Goal: Task Accomplishment & Management: Manage account settings

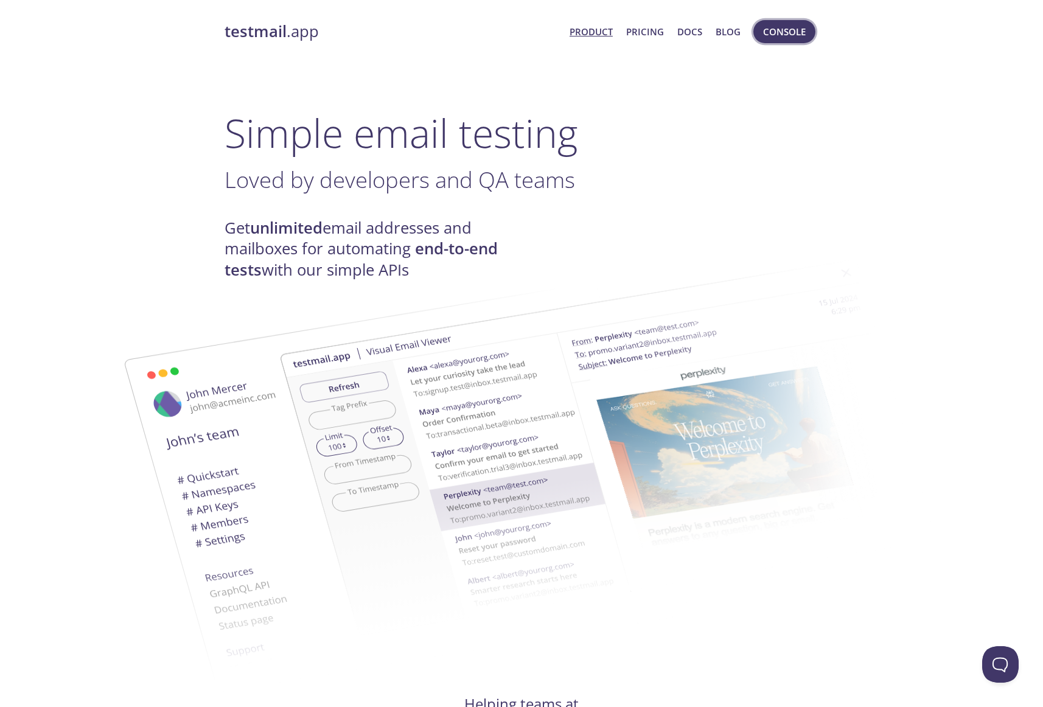
click at [805, 33] on button "Console" at bounding box center [784, 31] width 62 height 23
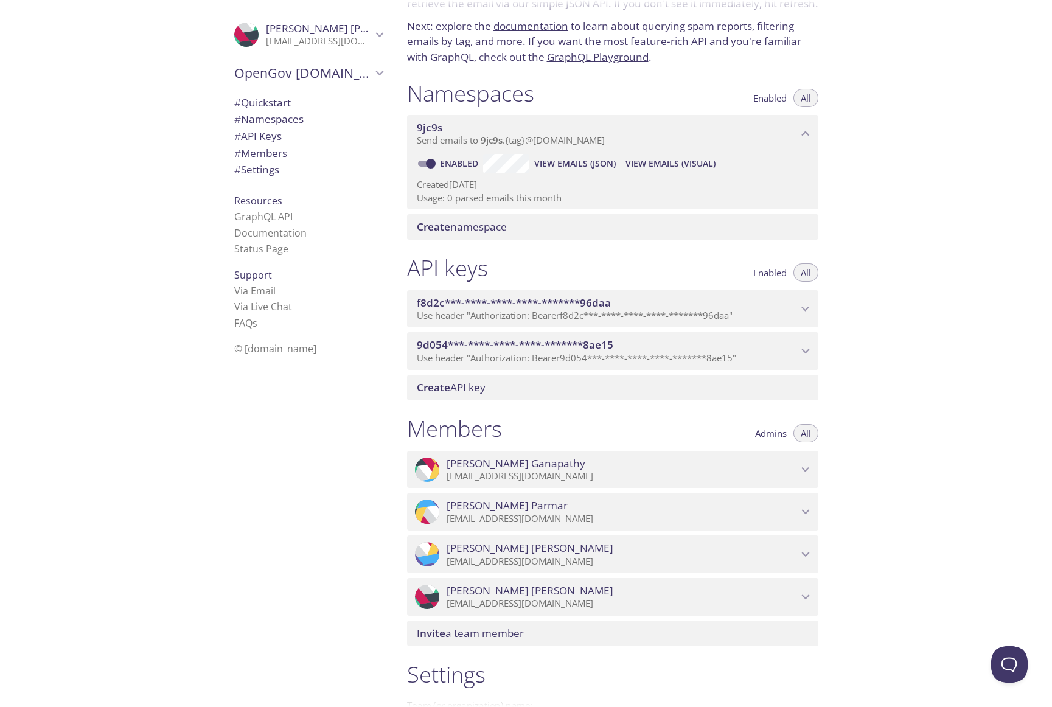
scroll to position [158, 0]
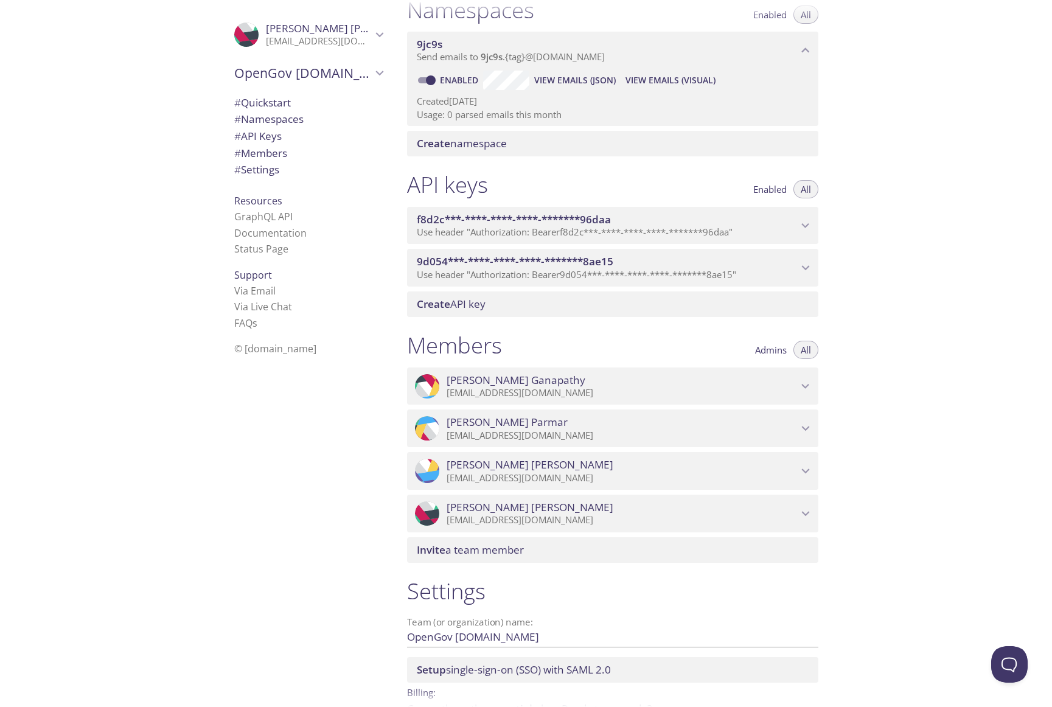
click at [956, 203] on div "Quickstart Send a test email to 9jc9s.test@inbox.testmail.app and then click he…" at bounding box center [724, 353] width 655 height 707
click at [271, 106] on span "# Quickstart" at bounding box center [262, 103] width 57 height 14
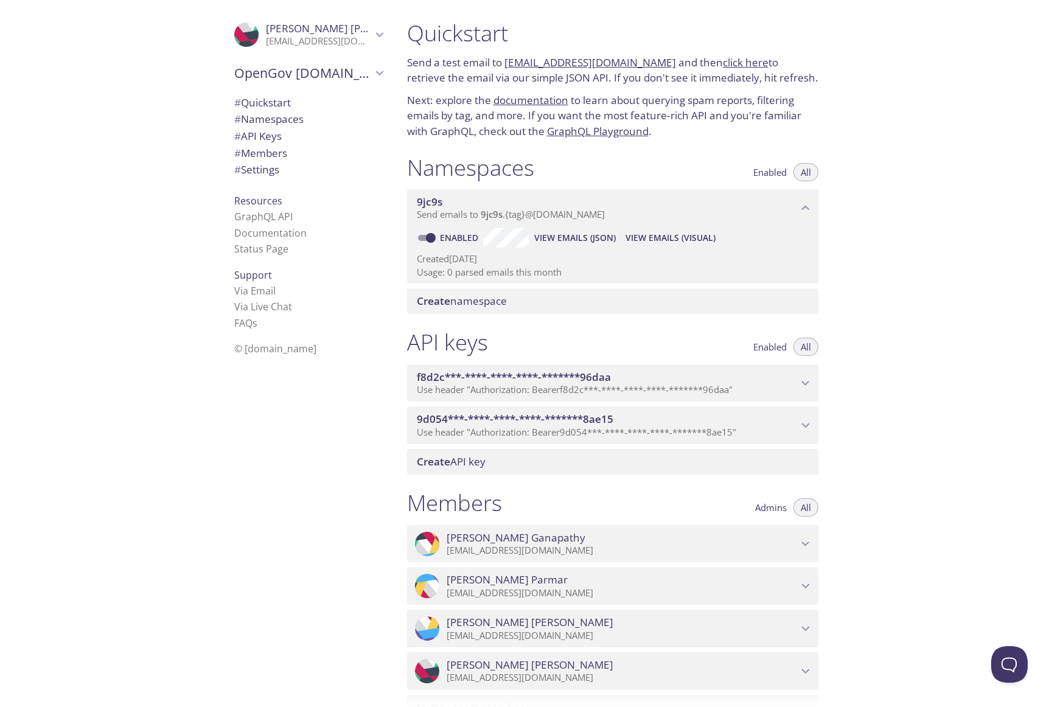
copy link "[EMAIL_ADDRESS][DOMAIN_NAME]"
drag, startPoint x: 570, startPoint y: 62, endPoint x: 509, endPoint y: 22, distance: 73.4
click at [0, 0] on div ".cls-1 { fill: #6d5ca8; } .cls-2 { fill: #3fc191; } .cls-3 { fill: #3b4752; } .…" at bounding box center [526, 353] width 1052 height 707
click at [960, 358] on div "Quickstart Send a test email to 9jc9s.test@inbox.testmail.app and then click he…" at bounding box center [724, 353] width 655 height 707
click at [215, 452] on div ".cls-1 { fill: #6d5ca8; } .cls-2 { fill: #3fc191; } .cls-3 { fill: #3b4752; } .…" at bounding box center [306, 353] width 183 height 707
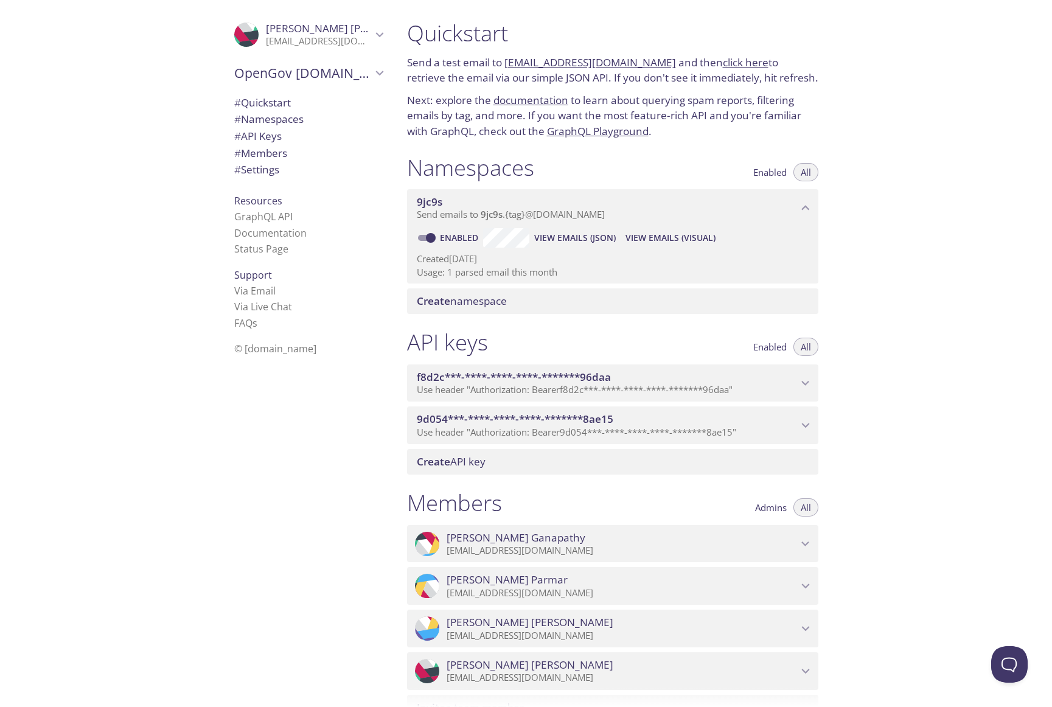
click at [522, 273] on p "Usage: 1 parsed email this month" at bounding box center [613, 272] width 392 height 13
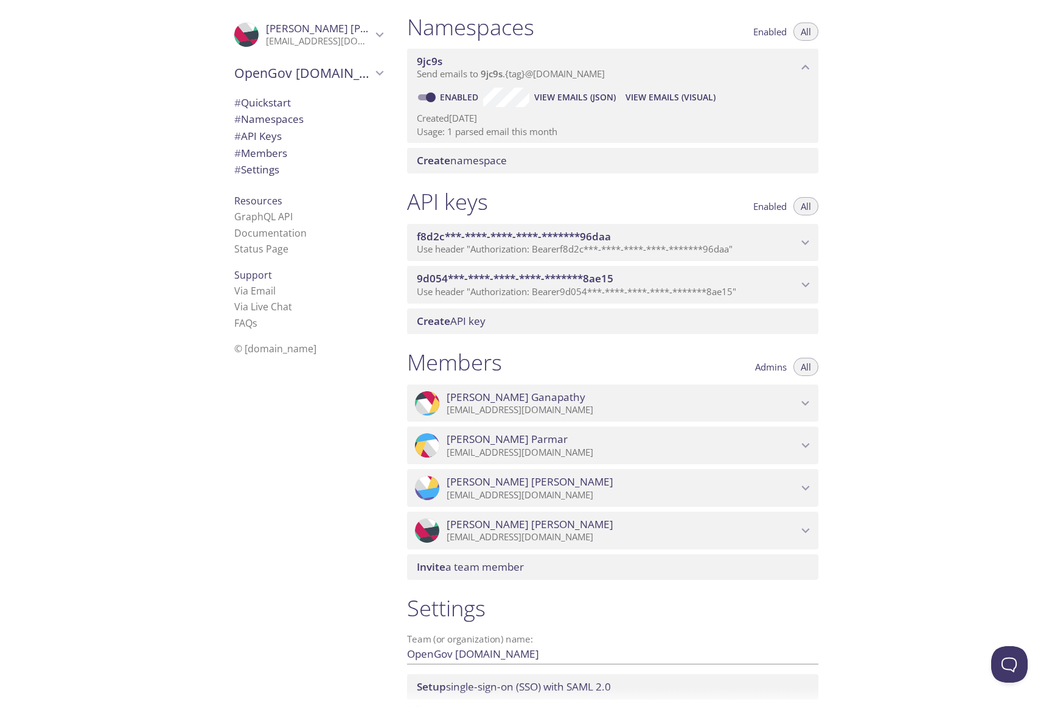
scroll to position [133, 0]
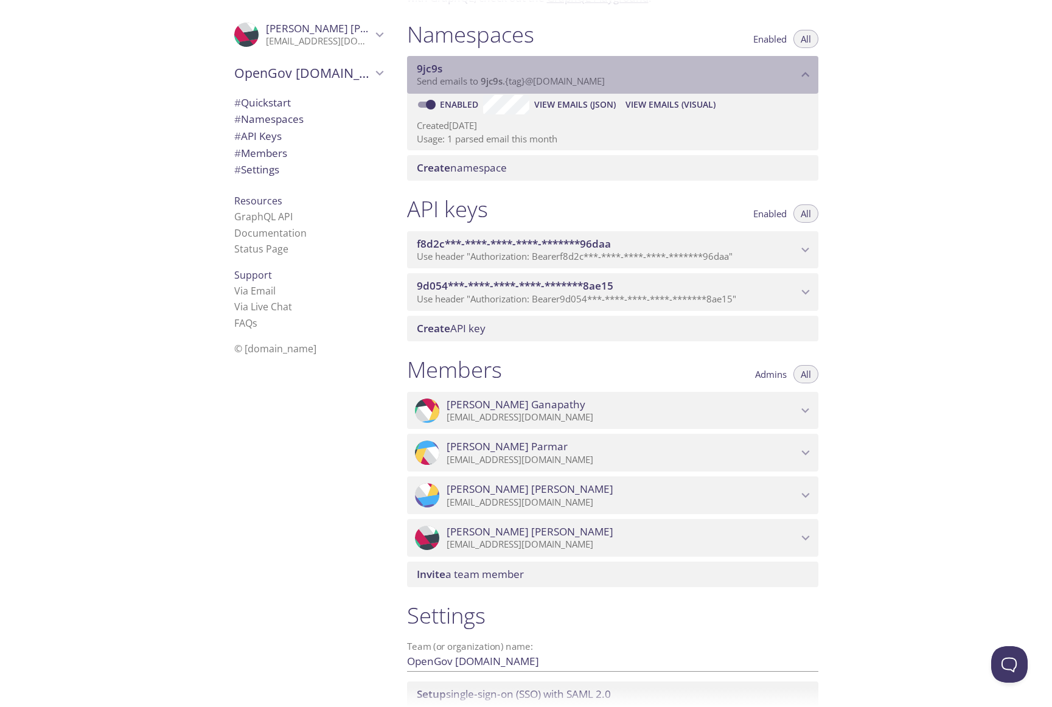
click at [806, 75] on icon "9jc9s namespace" at bounding box center [806, 75] width 16 height 16
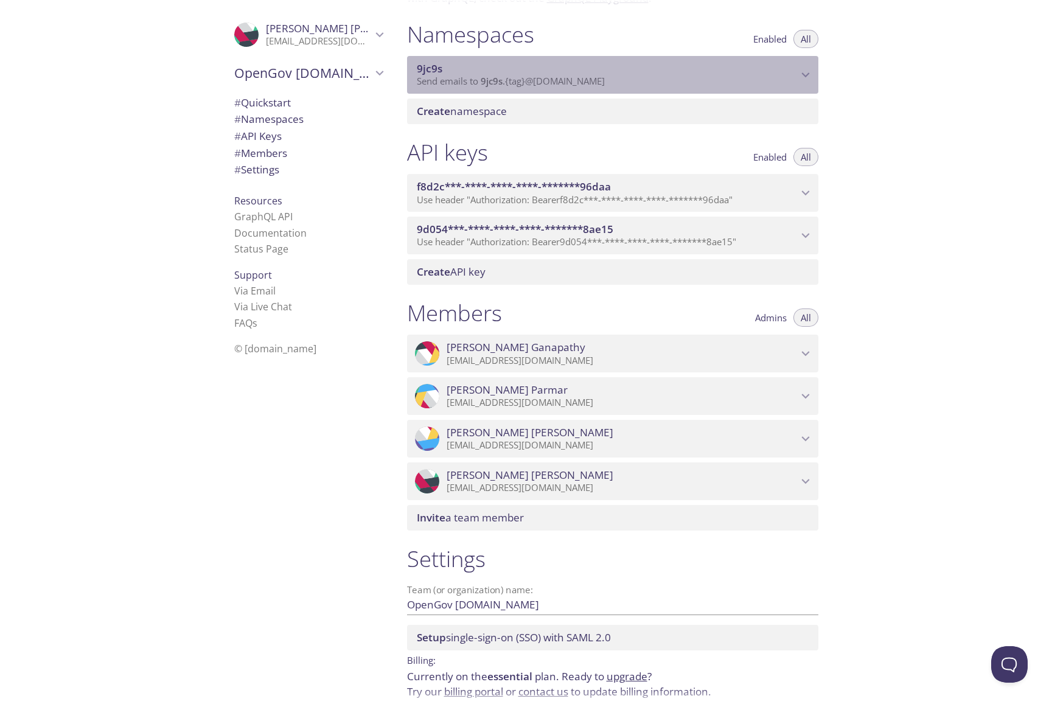
click at [806, 75] on icon "9jc9s namespace" at bounding box center [805, 74] width 8 height 5
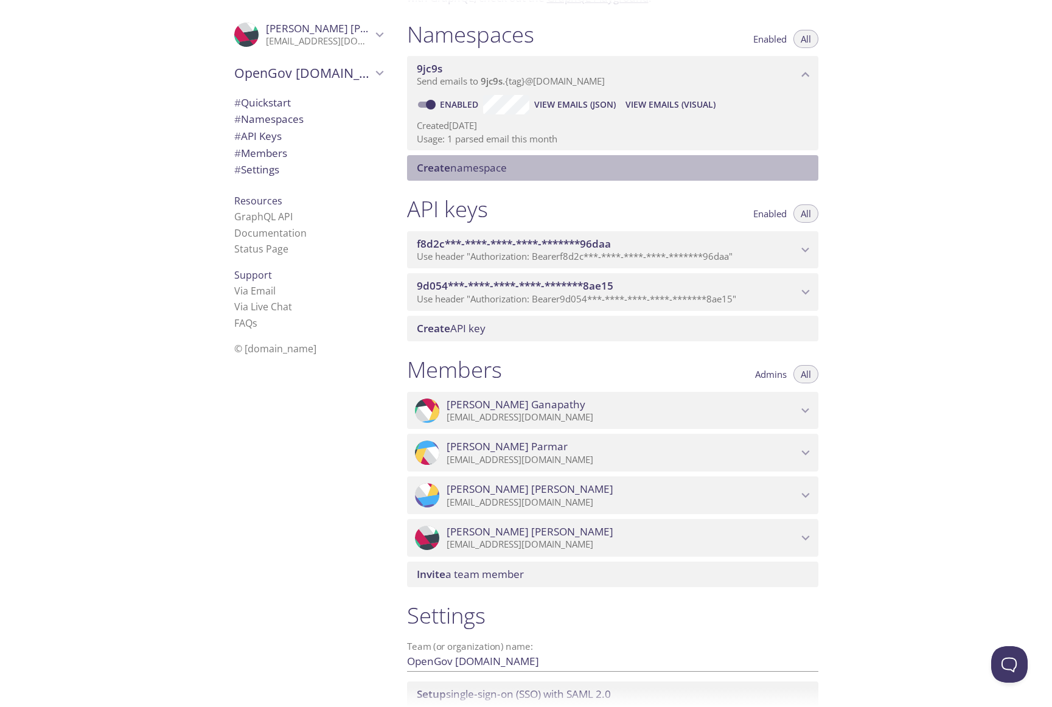
click at [475, 169] on span "Create namespace" at bounding box center [462, 168] width 90 height 14
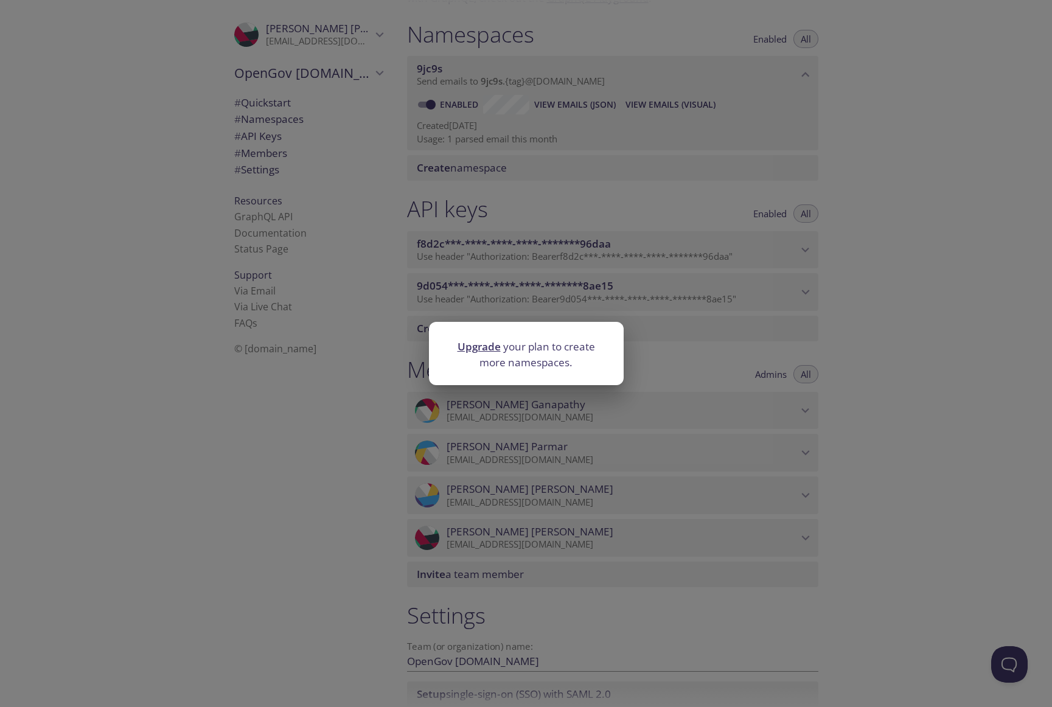
click at [923, 233] on div "Upgrade your plan to create more namespaces." at bounding box center [526, 353] width 1052 height 707
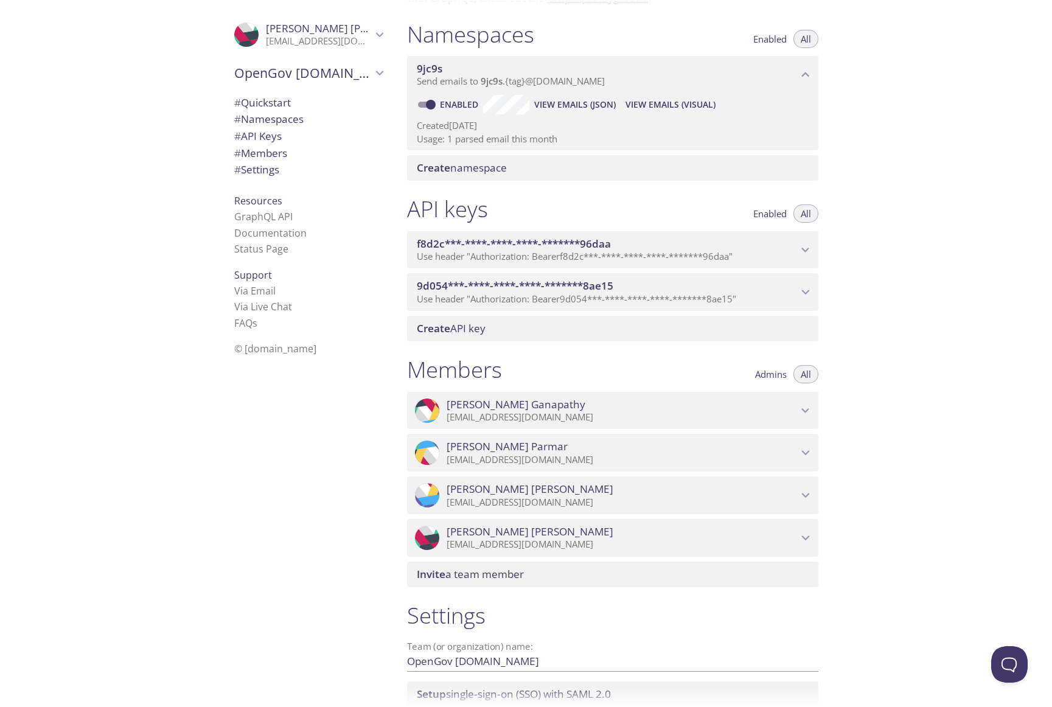
click at [277, 169] on span "# Settings" at bounding box center [308, 170] width 148 height 16
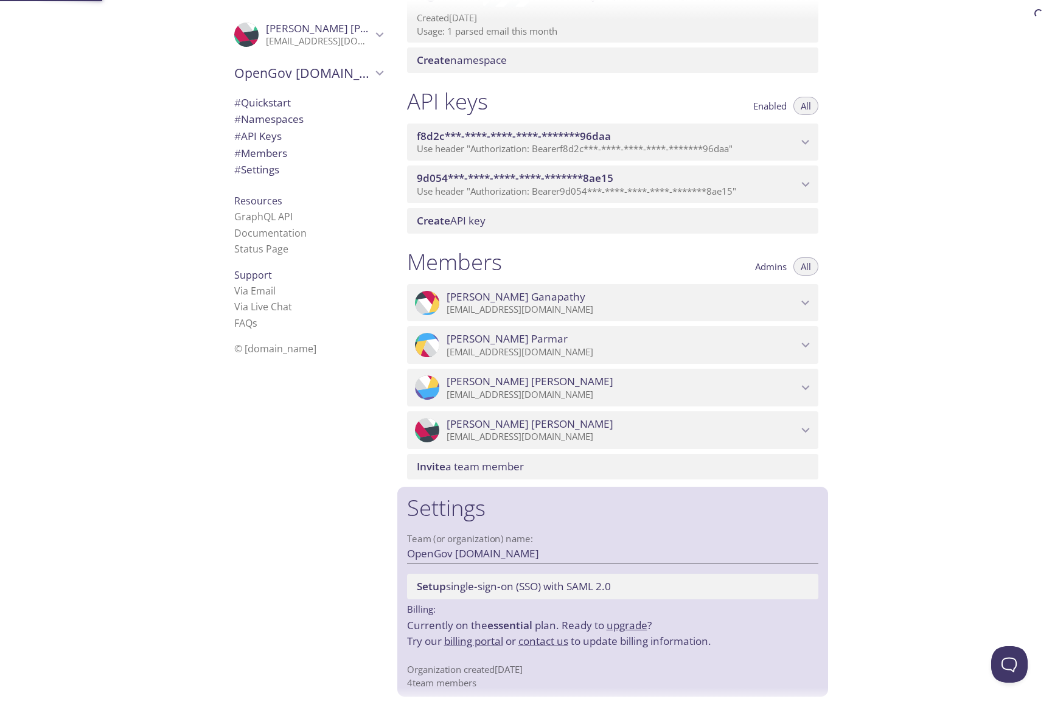
scroll to position [243, 0]
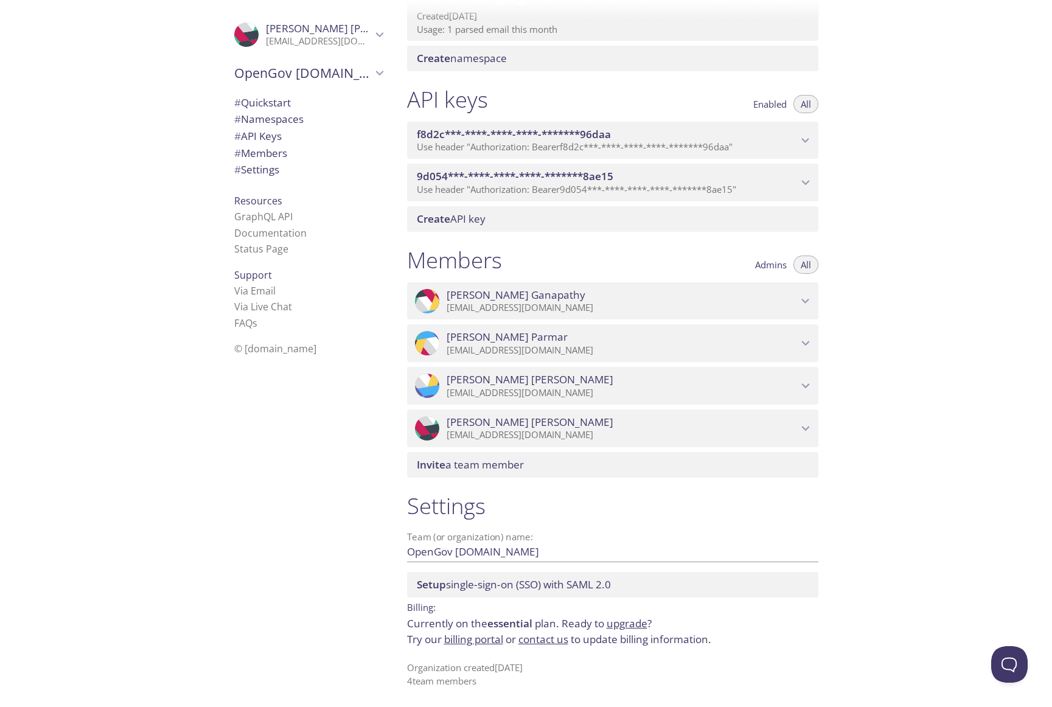
click at [471, 641] on link "billing portal" at bounding box center [473, 639] width 59 height 14
